Goal: Task Accomplishment & Management: Manage account settings

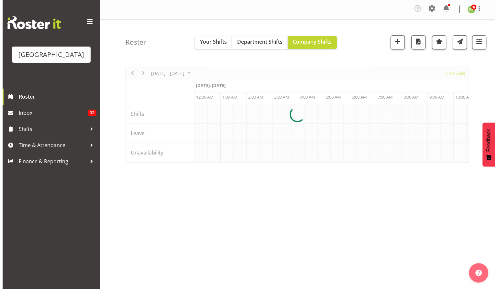
scroll to position [0, 621]
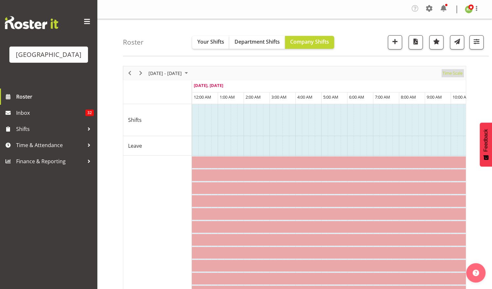
click at [454, 73] on span "Time Scale" at bounding box center [452, 73] width 21 height 8
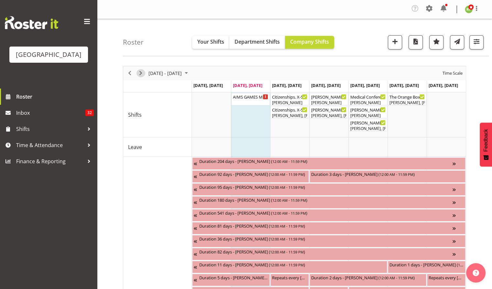
click at [138, 72] on span "Next" at bounding box center [141, 73] width 8 height 8
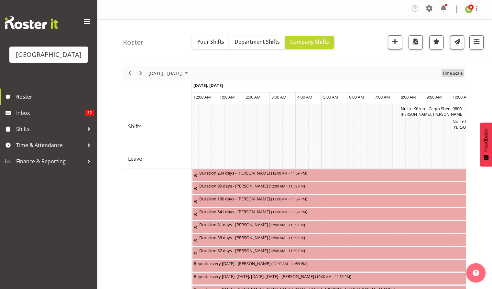
click at [450, 72] on span "Time Scale" at bounding box center [452, 73] width 21 height 8
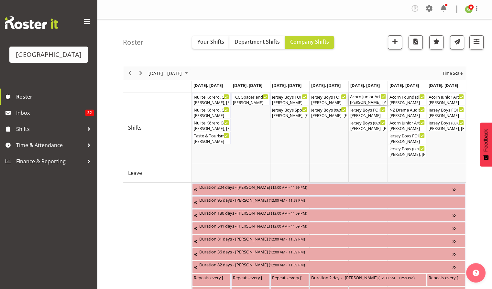
click at [369, 100] on div "[PERSON_NAME], [PERSON_NAME]" at bounding box center [368, 103] width 36 height 6
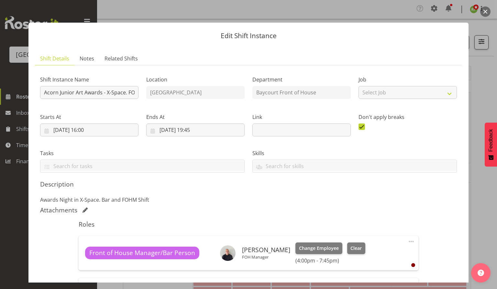
click at [487, 11] on button "button" at bounding box center [485, 11] width 10 height 10
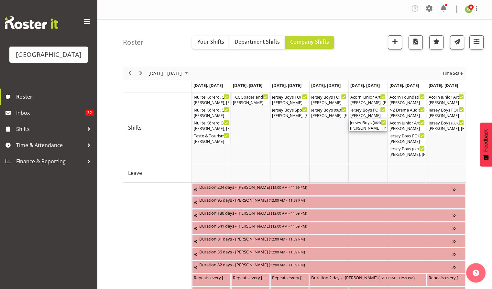
click at [365, 127] on div "[PERSON_NAME], [PERSON_NAME], [PERSON_NAME], [PERSON_NAME], [PERSON_NAME], [PER…" at bounding box center [368, 128] width 36 height 6
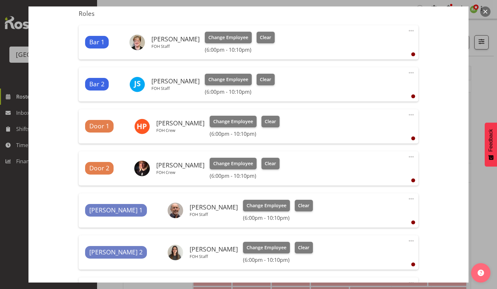
scroll to position [210, 0]
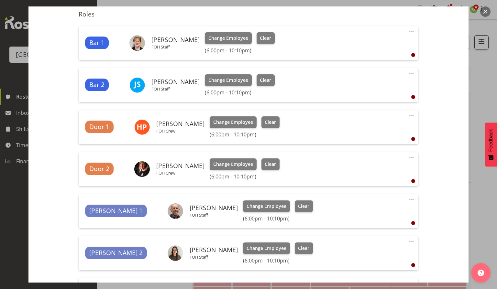
click at [278, 198] on div "[PERSON_NAME] 1 [PERSON_NAME] Were FOH Staff Change Employee Clear (6:00pm - 10…" at bounding box center [248, 211] width 339 height 34
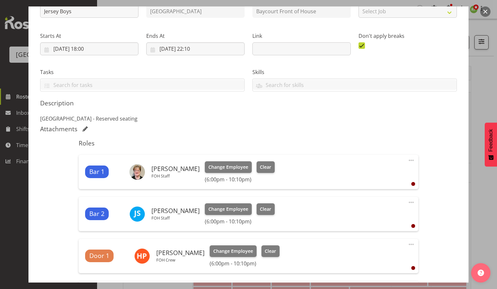
scroll to position [0, 0]
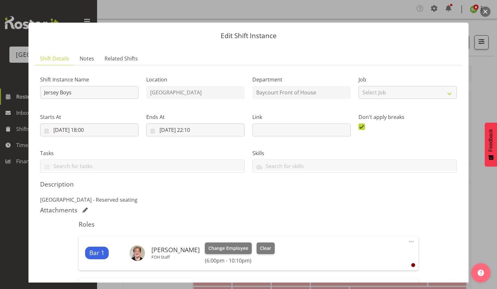
click at [488, 12] on button "button" at bounding box center [485, 11] width 10 height 10
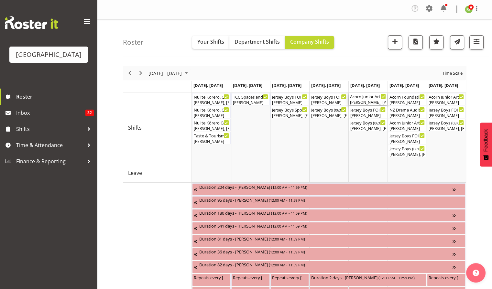
click at [363, 100] on div "[PERSON_NAME], [PERSON_NAME]" at bounding box center [368, 103] width 36 height 6
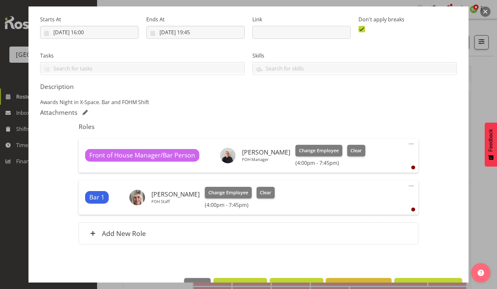
scroll to position [99, 0]
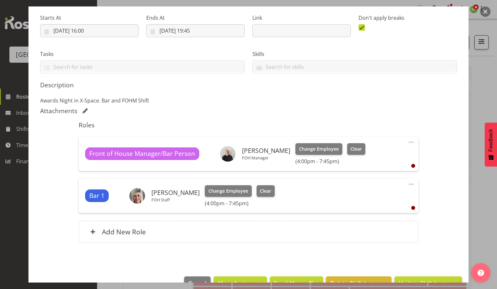
click at [484, 11] on button "button" at bounding box center [485, 11] width 10 height 10
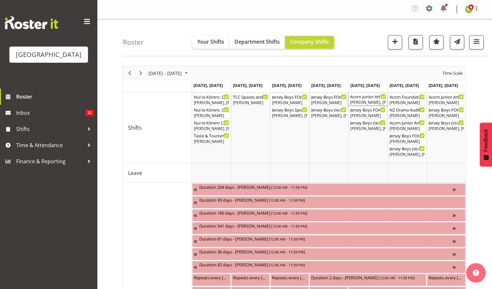
click at [361, 101] on div "[PERSON_NAME], [PERSON_NAME]" at bounding box center [368, 103] width 36 height 6
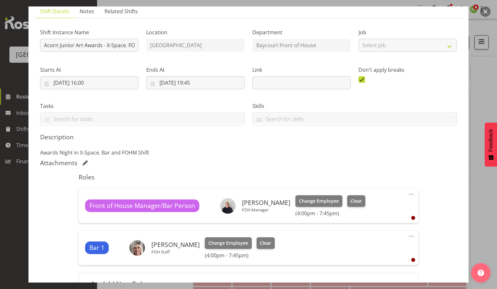
scroll to position [80, 0]
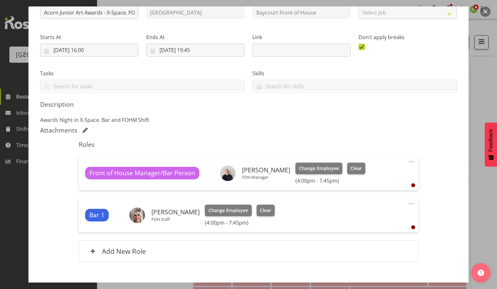
click at [361, 101] on h5 "Description" at bounding box center [248, 105] width 416 height 8
click at [487, 14] on button "button" at bounding box center [485, 11] width 10 height 10
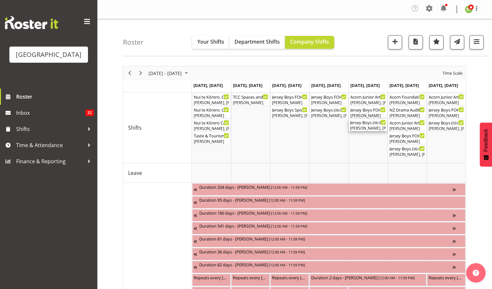
click at [365, 124] on div "Jersey Boys ( 06:00 PM - 10:10 PM )" at bounding box center [368, 122] width 36 height 6
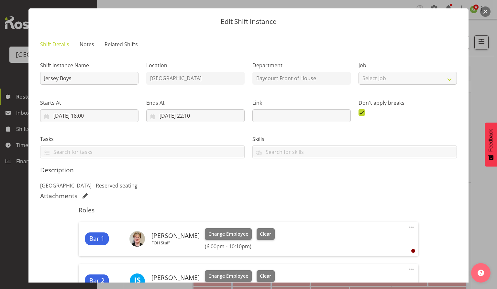
scroll to position [0, 0]
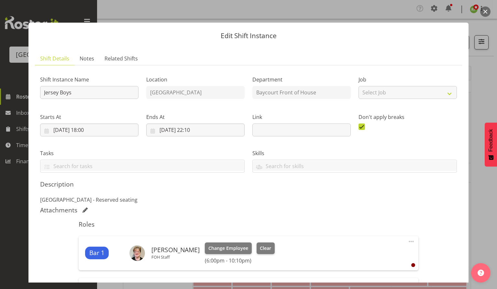
click at [487, 15] on button "button" at bounding box center [485, 11] width 10 height 10
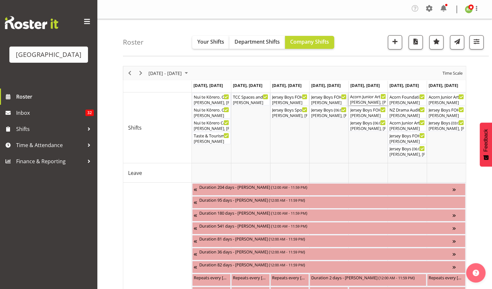
click at [366, 100] on div "[PERSON_NAME], [PERSON_NAME]" at bounding box center [368, 103] width 36 height 6
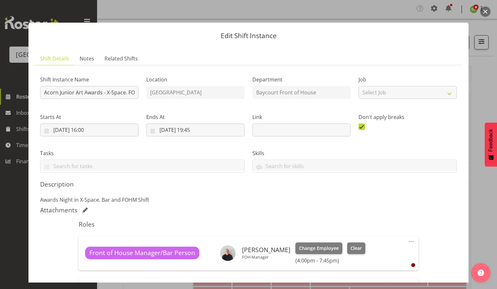
click at [487, 11] on button "button" at bounding box center [485, 11] width 10 height 10
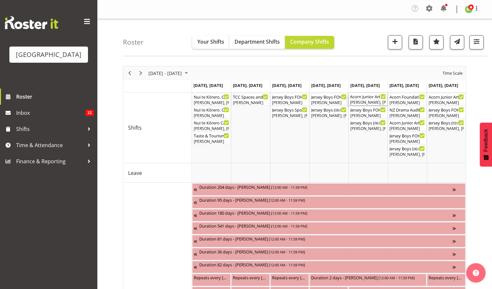
click at [366, 101] on div "[PERSON_NAME], [PERSON_NAME]" at bounding box center [368, 103] width 36 height 6
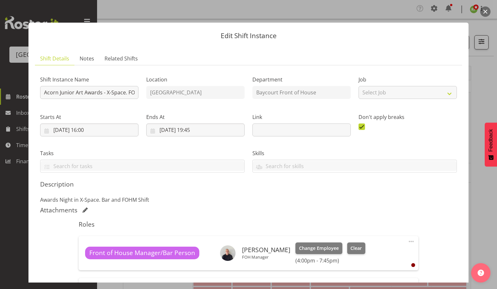
click at [485, 12] on button "button" at bounding box center [485, 11] width 10 height 10
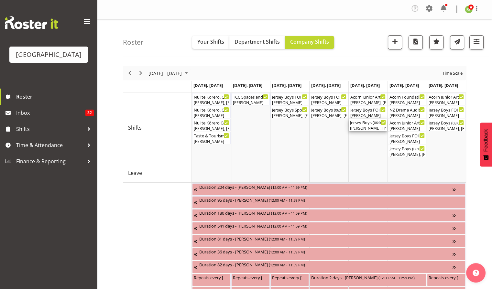
click at [366, 126] on div "[PERSON_NAME], [PERSON_NAME], [PERSON_NAME], [PERSON_NAME], [PERSON_NAME], [PER…" at bounding box center [368, 128] width 36 height 6
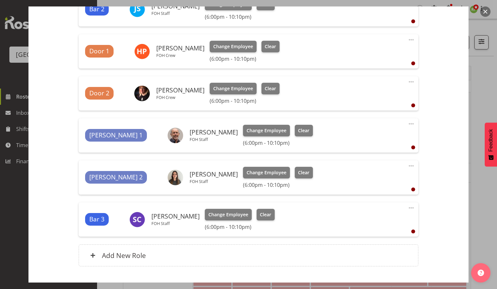
scroll to position [286, 0]
click at [482, 10] on button "button" at bounding box center [485, 11] width 10 height 10
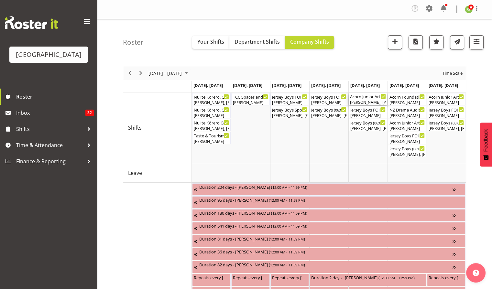
click at [369, 98] on div "Acorn Junior Art Awards - X-Space. FOHM/Bar Shift ( 04:00 PM - 07:45 PM )" at bounding box center [368, 96] width 36 height 6
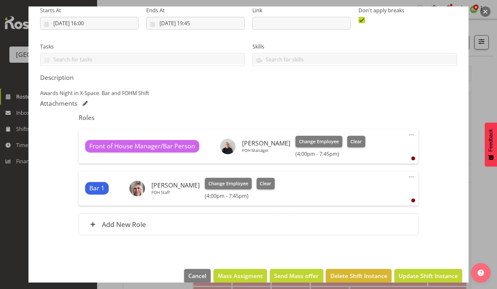
scroll to position [106, 0]
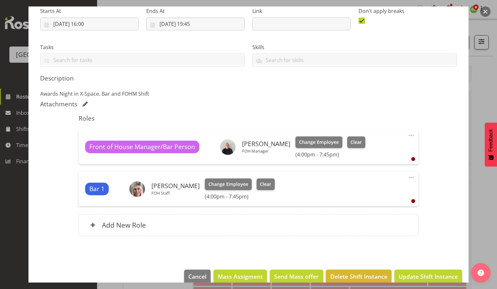
click at [484, 13] on button "button" at bounding box center [485, 11] width 10 height 10
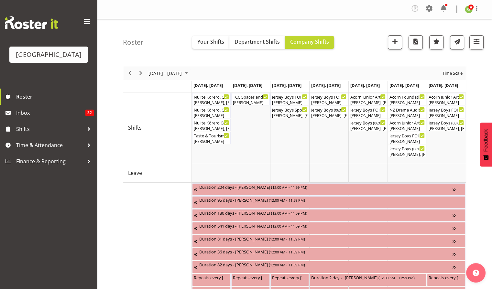
click at [359, 21] on div "Roster Your Shifts Department Shifts Company Shifts All Locations [GEOGRAPHIC_D…" at bounding box center [306, 37] width 366 height 37
click at [362, 100] on div "[PERSON_NAME], [PERSON_NAME]" at bounding box center [368, 103] width 36 height 6
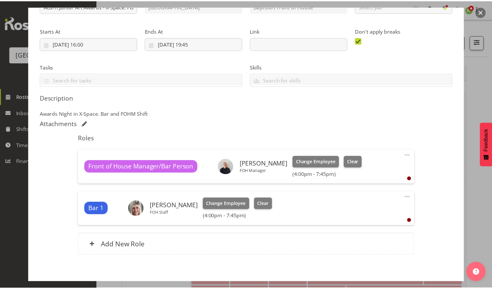
scroll to position [116, 0]
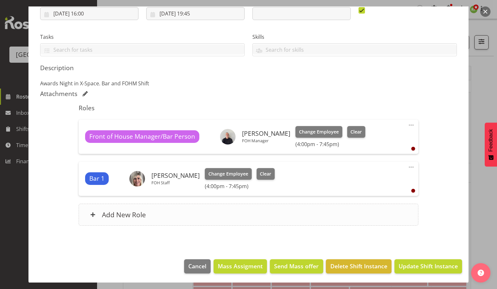
click at [119, 214] on h6 "Add New Role" at bounding box center [124, 214] width 44 height 8
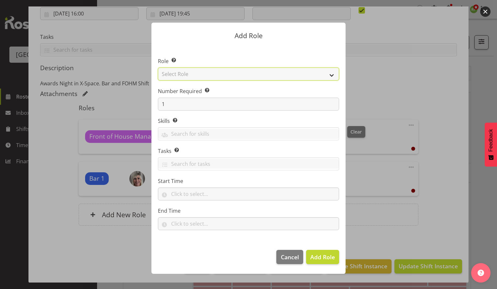
drag, startPoint x: 333, startPoint y: 74, endPoint x: 327, endPoint y: 74, distance: 5.8
click at [333, 74] on select "Select Role Audio Bar Bar Runner Bar Training Box Office Cargo Shed Venue Rep C…" at bounding box center [248, 74] width 181 height 13
select select "1305"
click at [158, 68] on select "Select Role Audio Bar Bar Runner Bar Training Box Office Cargo Shed Venue Rep C…" at bounding box center [248, 74] width 181 height 13
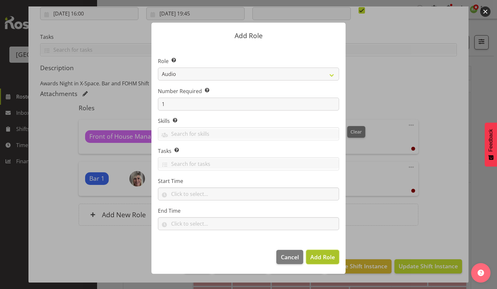
click at [327, 260] on span "Add Role" at bounding box center [322, 257] width 25 height 8
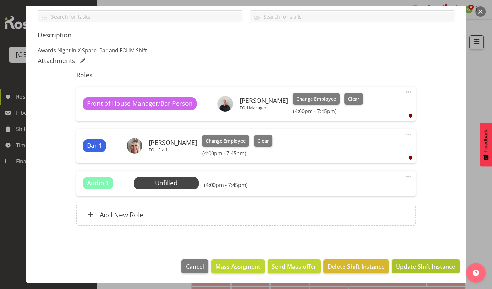
click at [429, 266] on span "Update Shift Instance" at bounding box center [425, 266] width 59 height 8
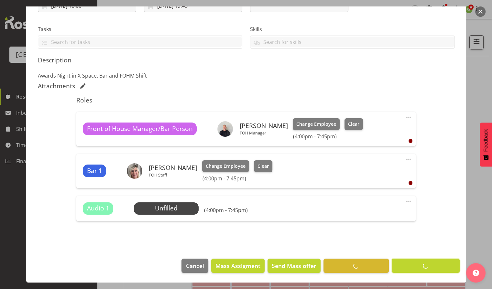
scroll to position [124, 0]
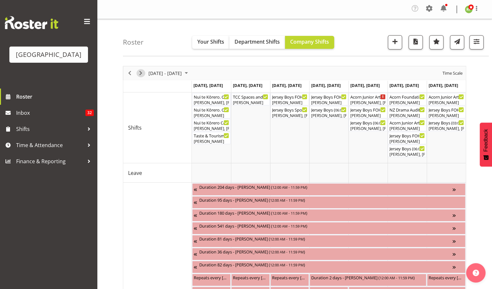
click at [138, 73] on span "Next" at bounding box center [141, 73] width 8 height 8
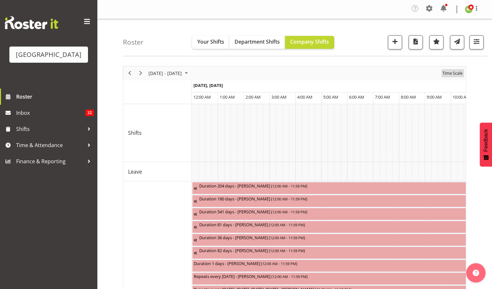
click at [453, 72] on span "Time Scale" at bounding box center [452, 73] width 21 height 8
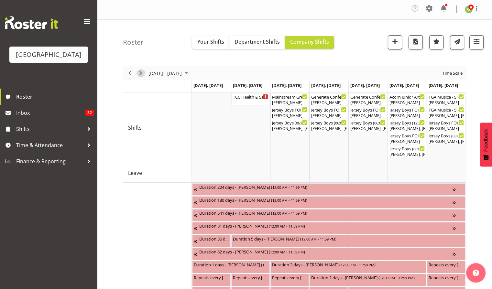
click at [138, 74] on span "Next" at bounding box center [141, 73] width 8 height 8
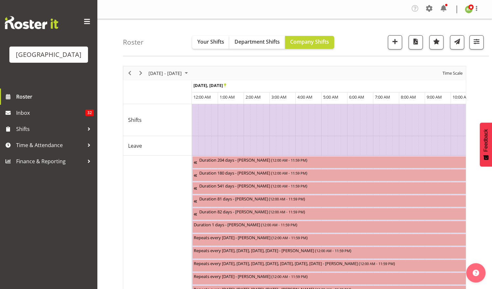
click at [451, 71] on span "Time Scale" at bounding box center [452, 73] width 21 height 8
